Goal: Task Accomplishment & Management: Use online tool/utility

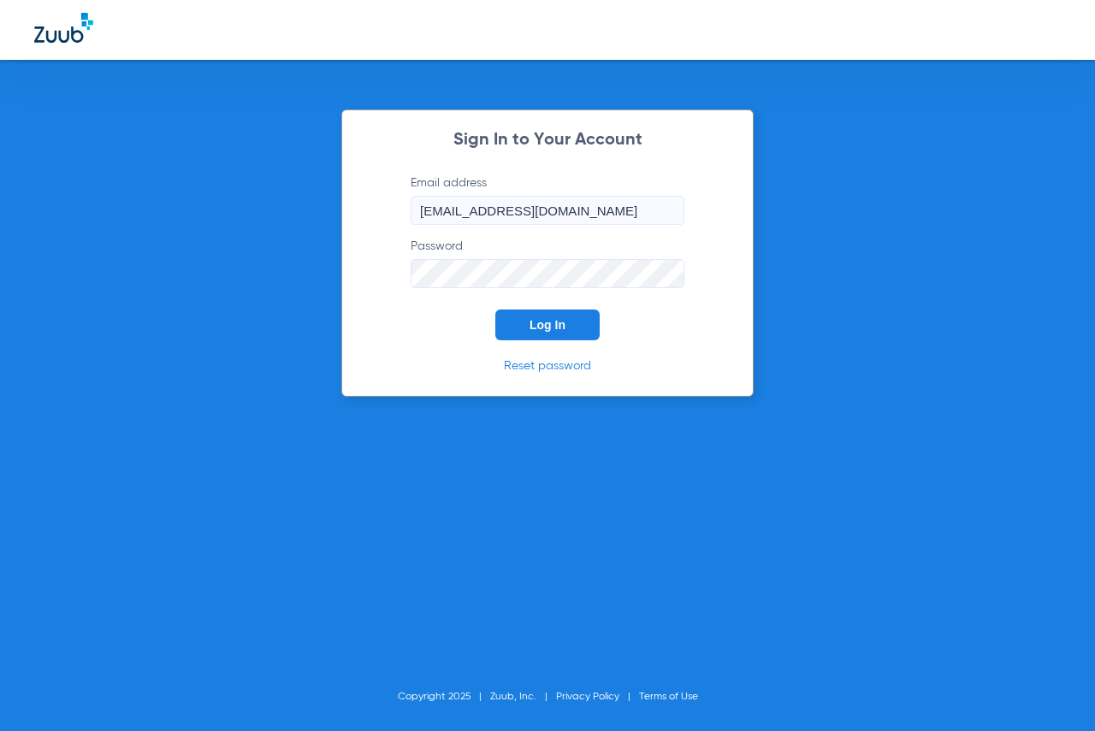
click at [558, 319] on span "Log In" at bounding box center [547, 325] width 36 height 14
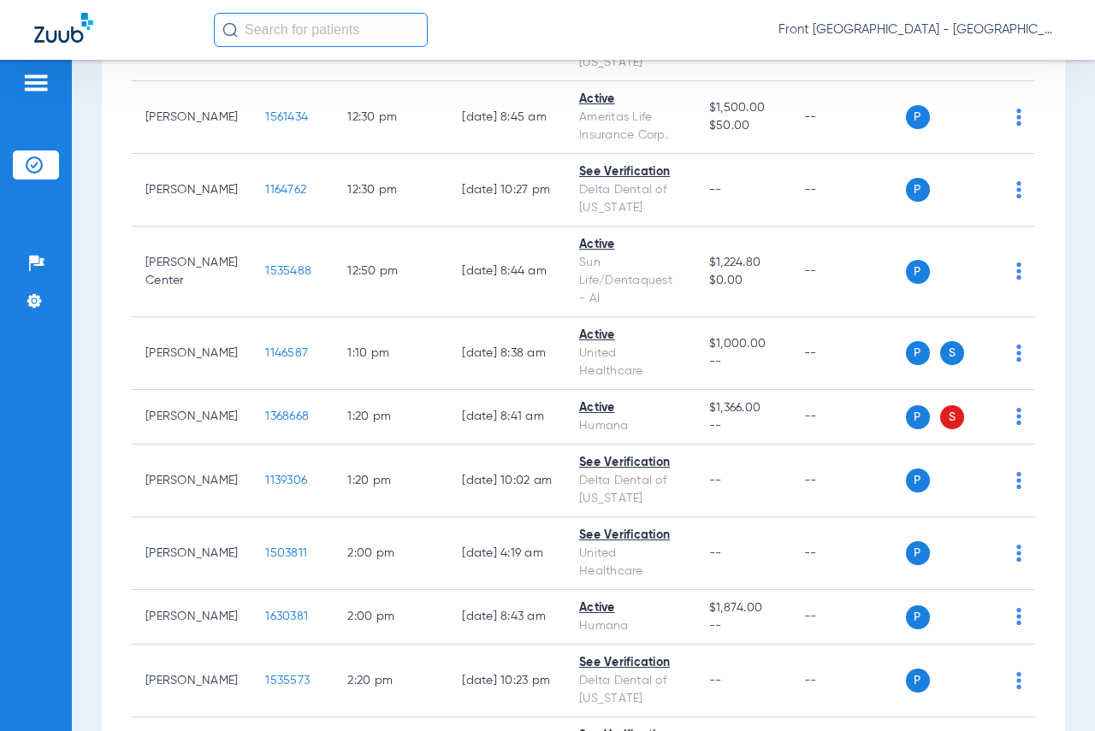
scroll to position [2481, 0]
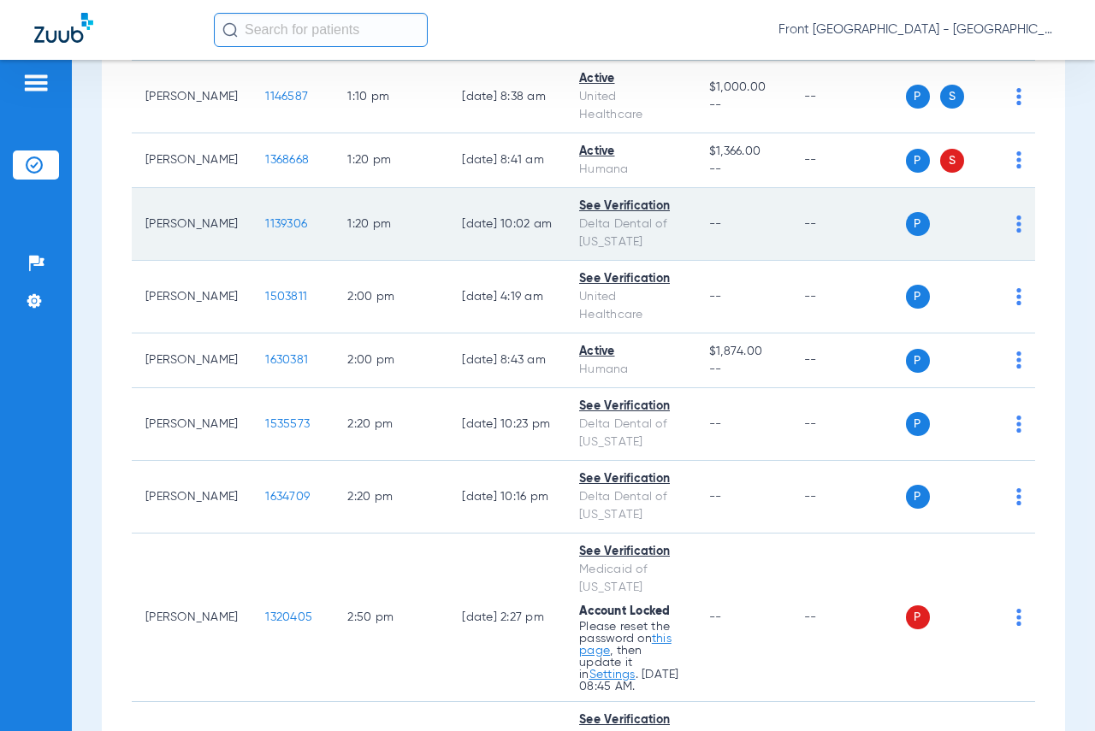
click at [266, 230] on span "1139306" at bounding box center [286, 224] width 42 height 12
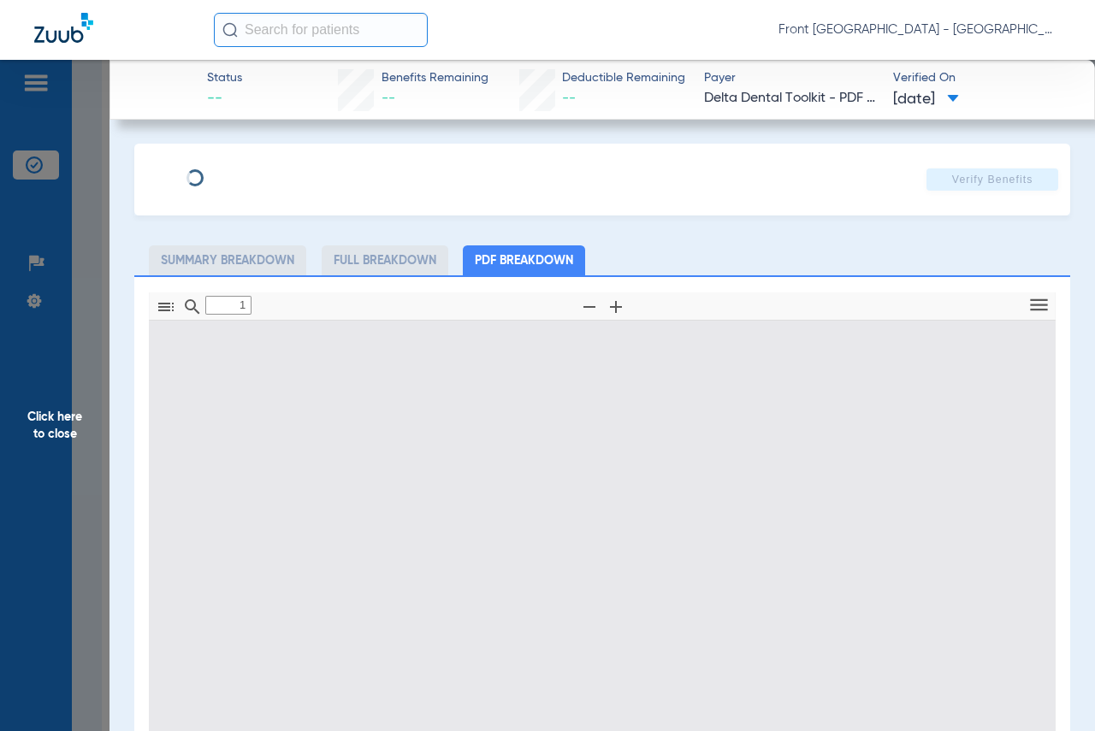
type input "0"
select select "page-width"
type input "1"
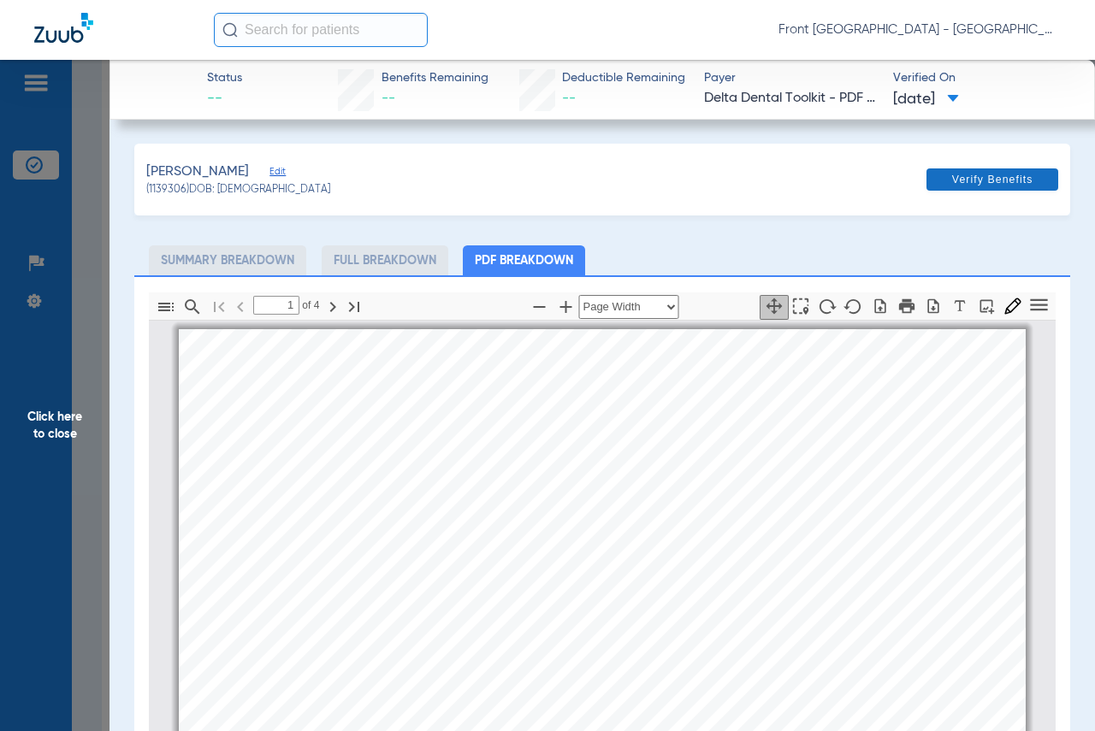
scroll to position [9, 0]
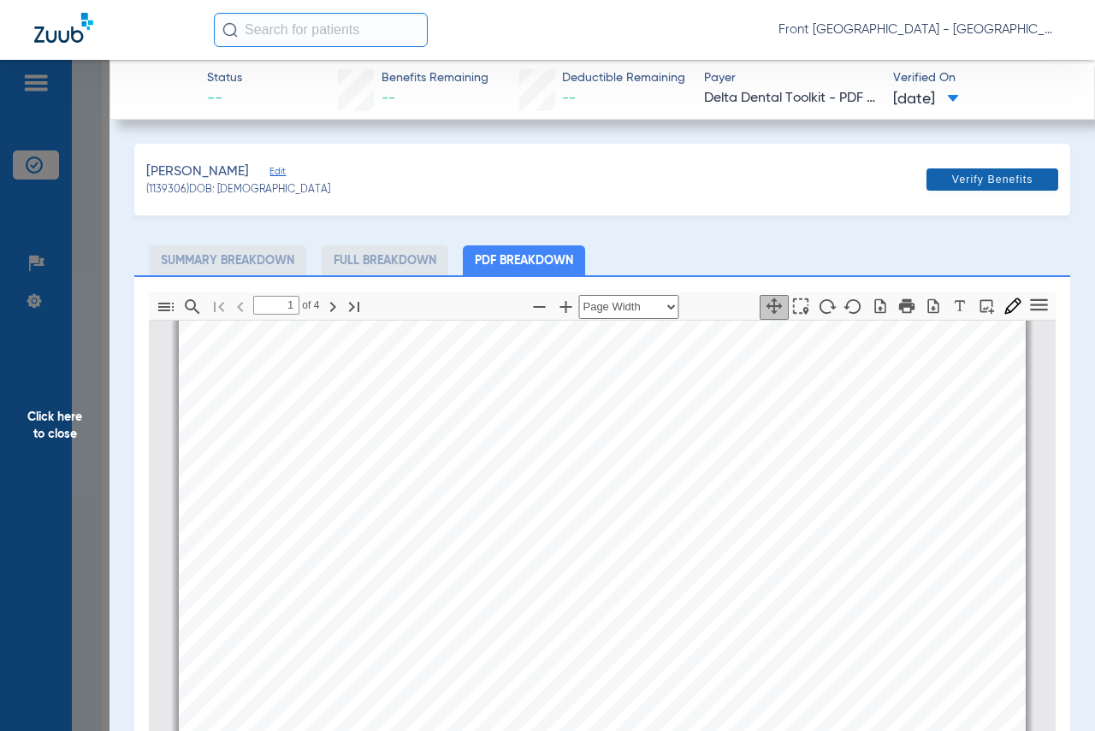
click at [973, 178] on span "Verify Benefits" at bounding box center [992, 180] width 81 height 14
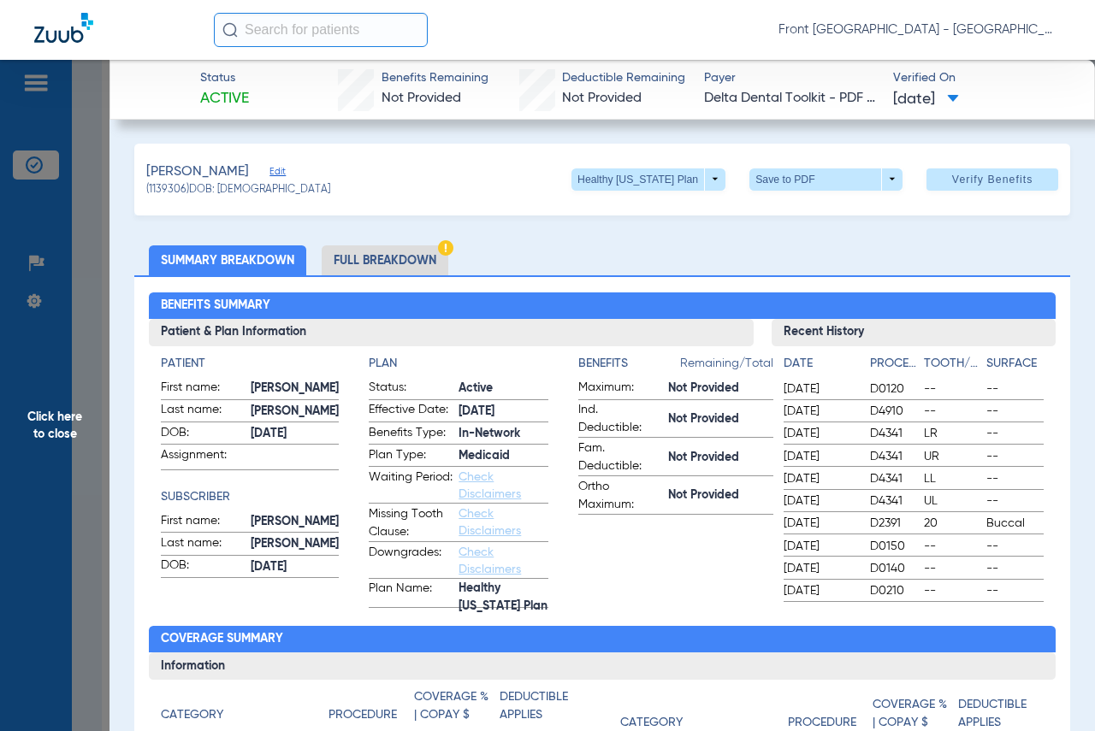
click at [397, 260] on li "Full Breakdown" at bounding box center [385, 260] width 127 height 30
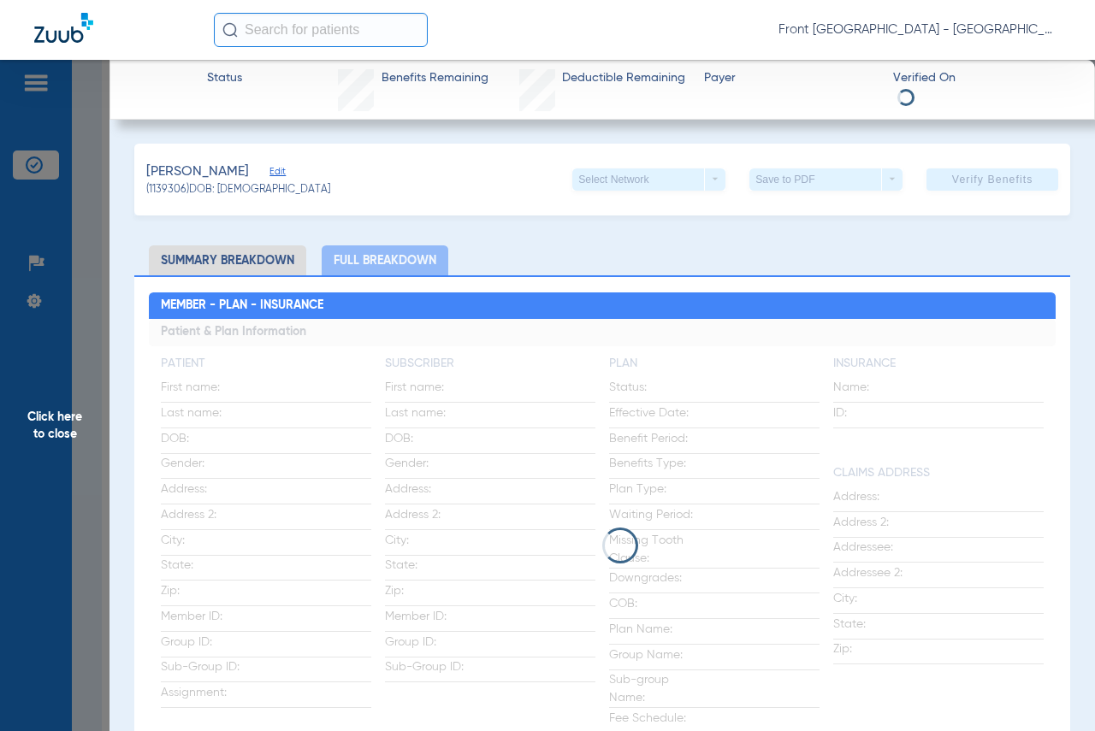
click at [278, 251] on li "Summary Breakdown" at bounding box center [227, 260] width 157 height 30
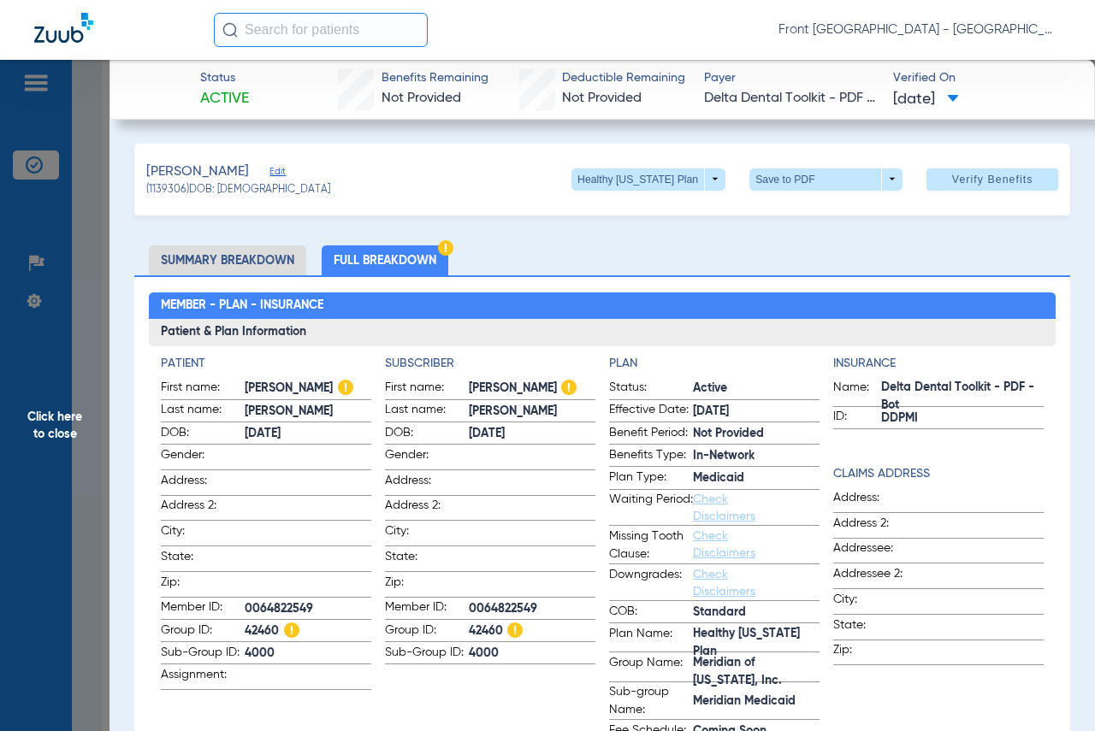
click at [380, 262] on li "Full Breakdown" at bounding box center [385, 260] width 127 height 30
